Goal: Navigation & Orientation: Go to known website

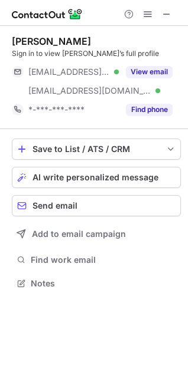
scroll to position [276, 188]
